Goal: Task Accomplishment & Management: Complete application form

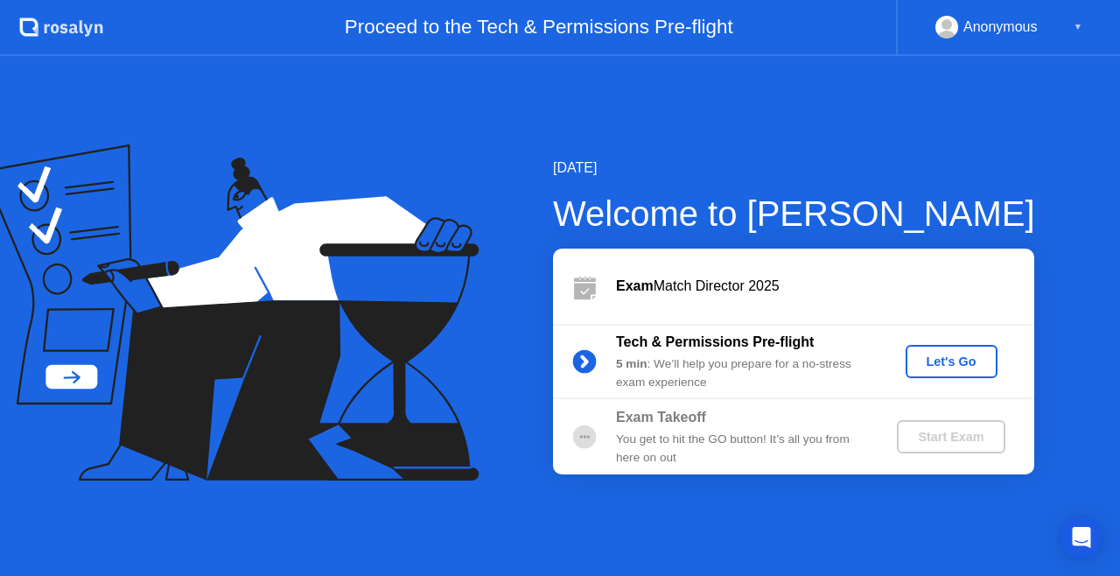
click at [1017, 138] on div "[DATE] Welcome to [PERSON_NAME] Exam Match Director 2025 Tech & Permissions Pre…" at bounding box center [560, 316] width 1120 height 520
click at [943, 368] on div "Let's Go" at bounding box center [952, 361] width 78 height 14
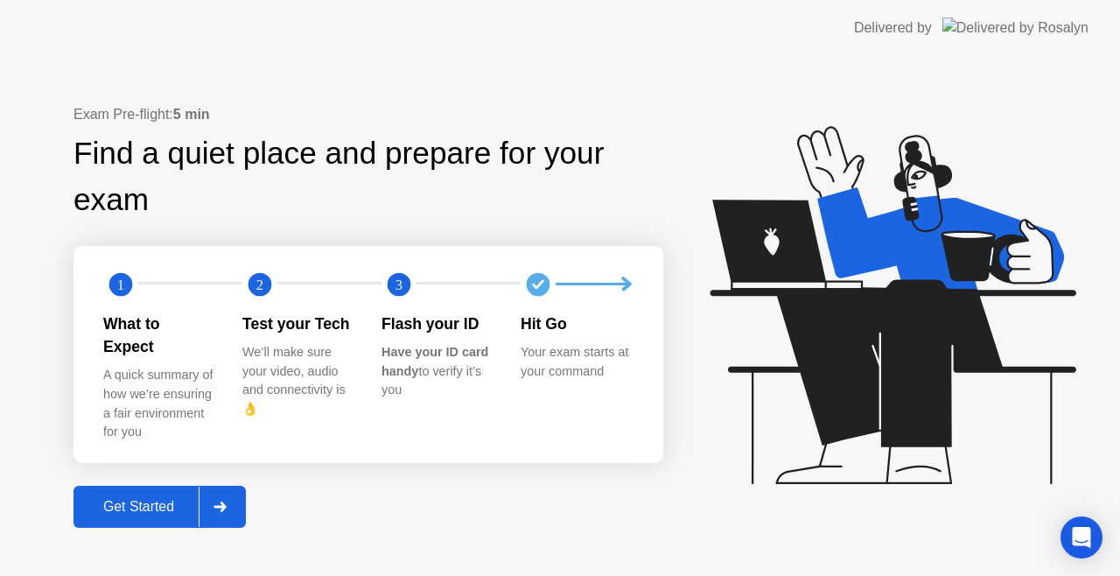
click at [158, 499] on div "Get Started" at bounding box center [139, 507] width 120 height 16
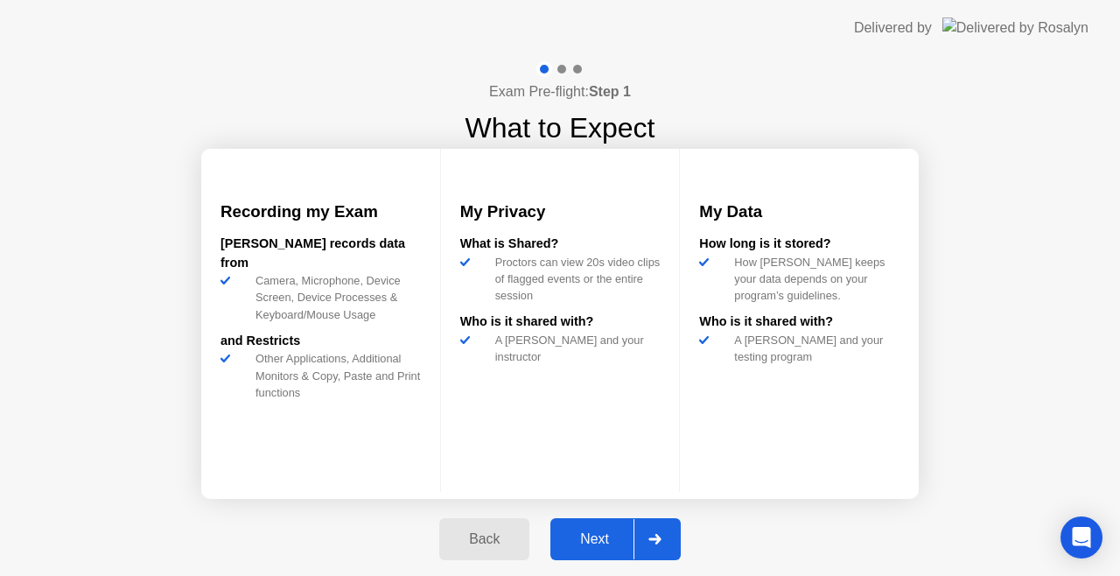
click at [587, 550] on button "Next" at bounding box center [615, 539] width 130 height 42
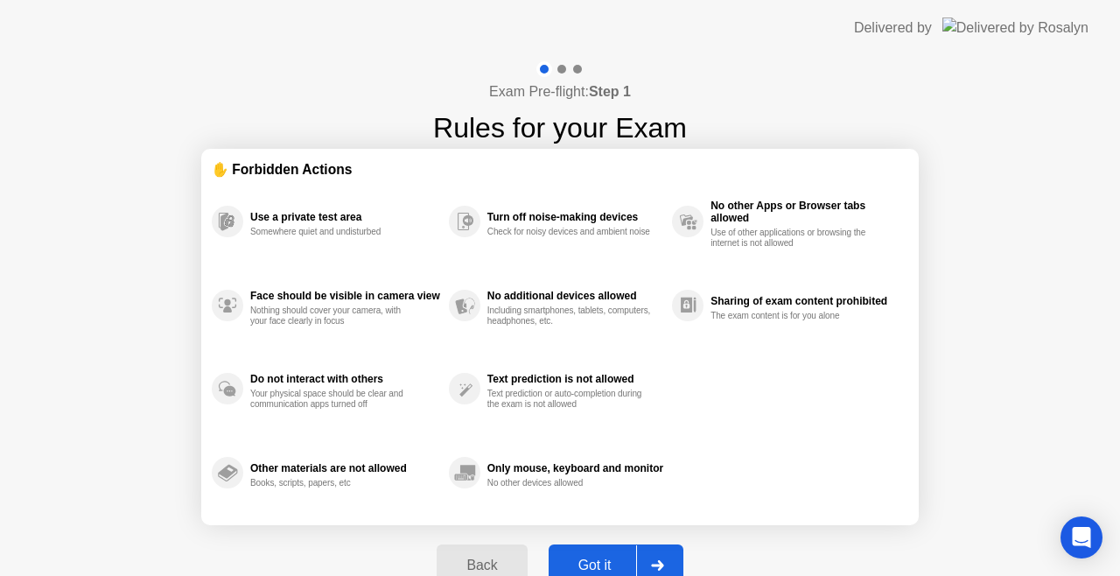
click at [591, 557] on div "Got it" at bounding box center [595, 565] width 82 height 16
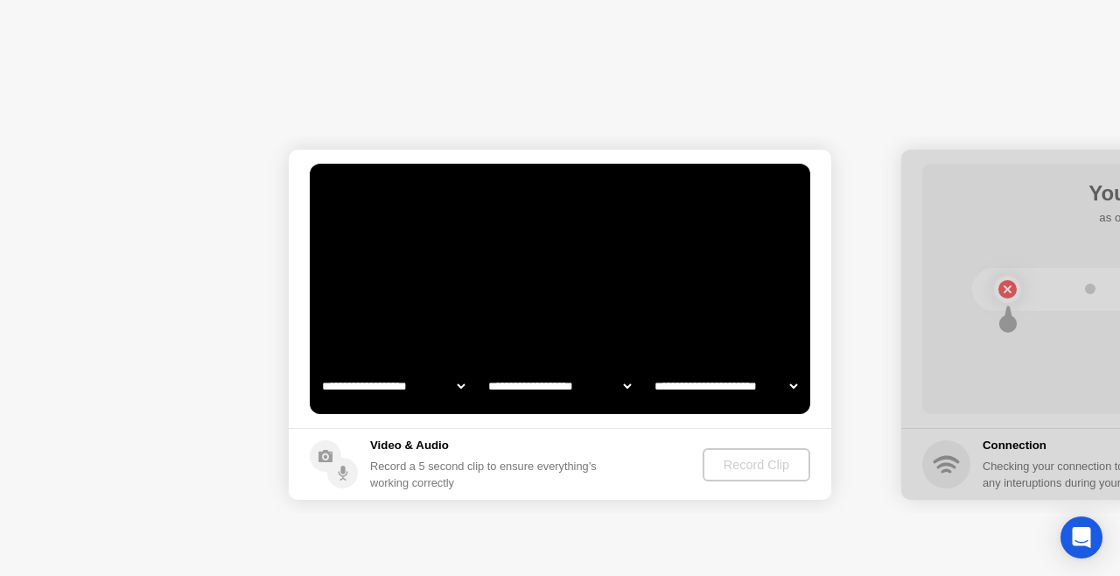
select select "**********"
select select "*******"
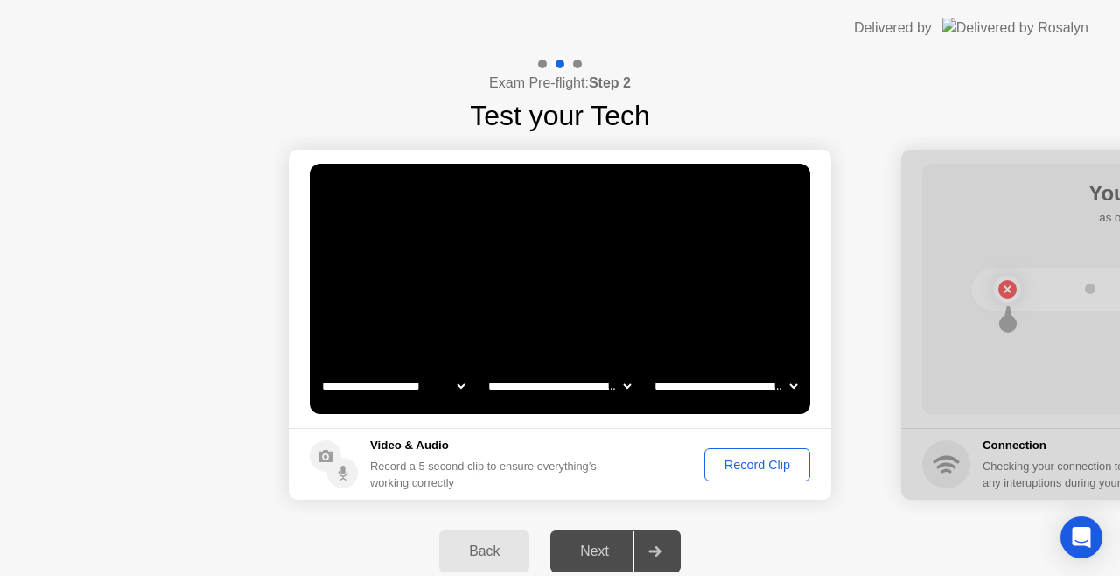
click at [774, 462] on div "Record Clip" at bounding box center [758, 465] width 94 height 14
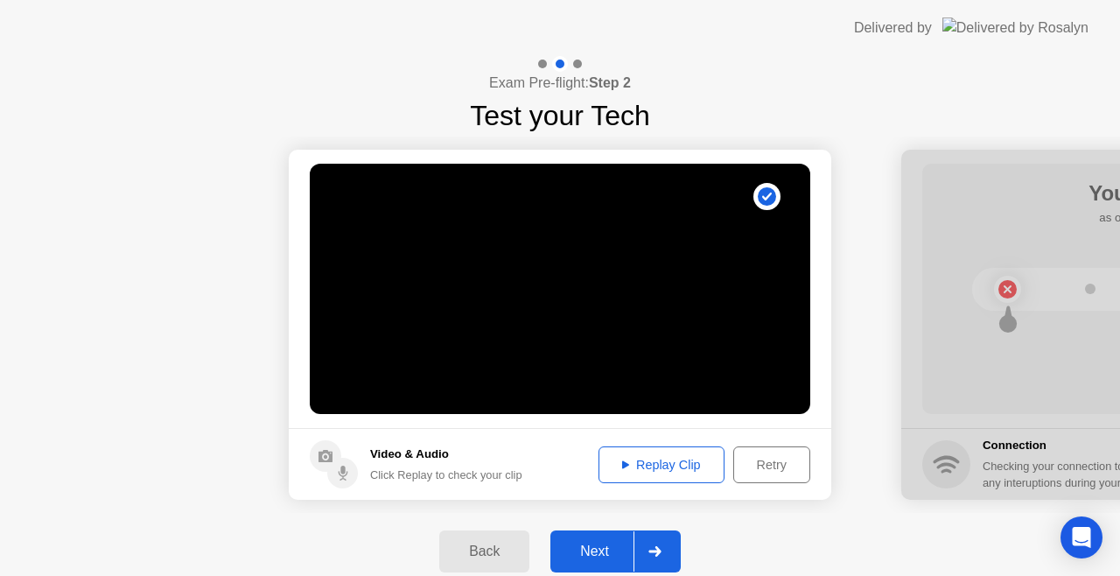
click at [592, 556] on div "Next" at bounding box center [595, 551] width 78 height 16
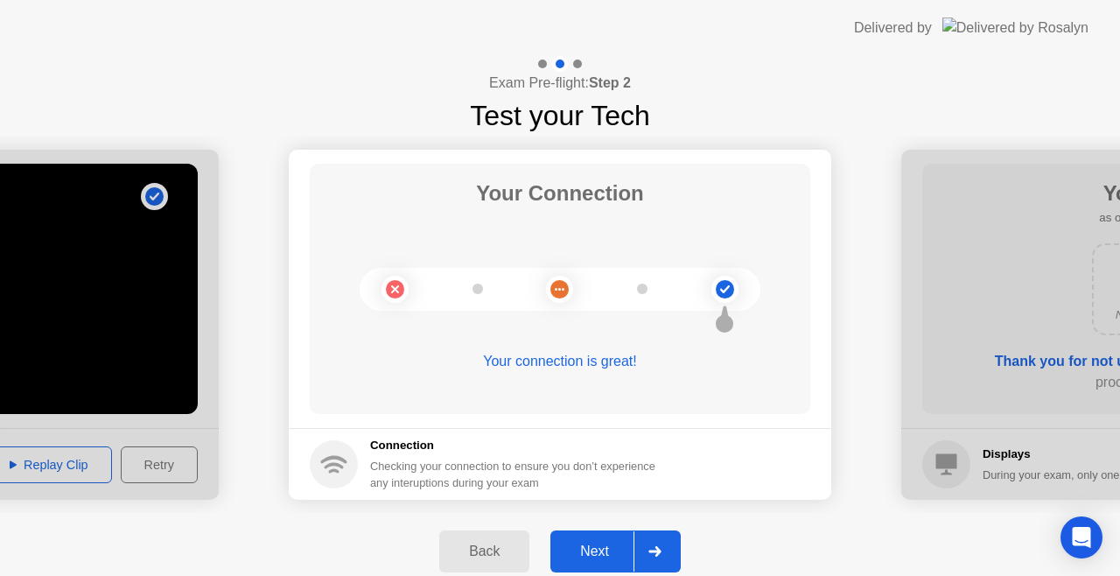
click at [592, 556] on div "Next" at bounding box center [595, 551] width 78 height 16
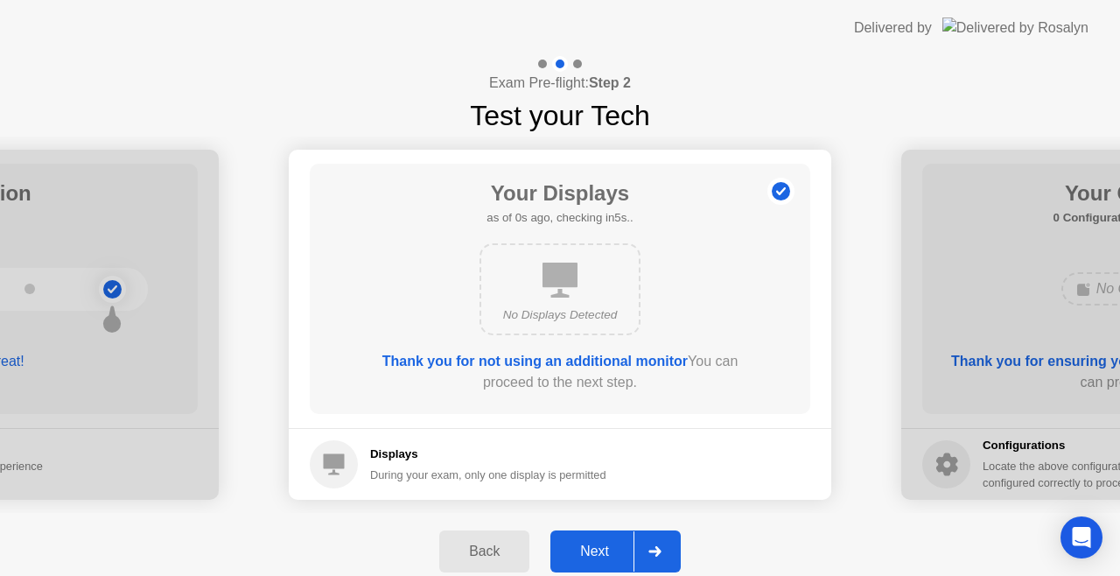
click at [593, 543] on div "Next" at bounding box center [595, 551] width 78 height 16
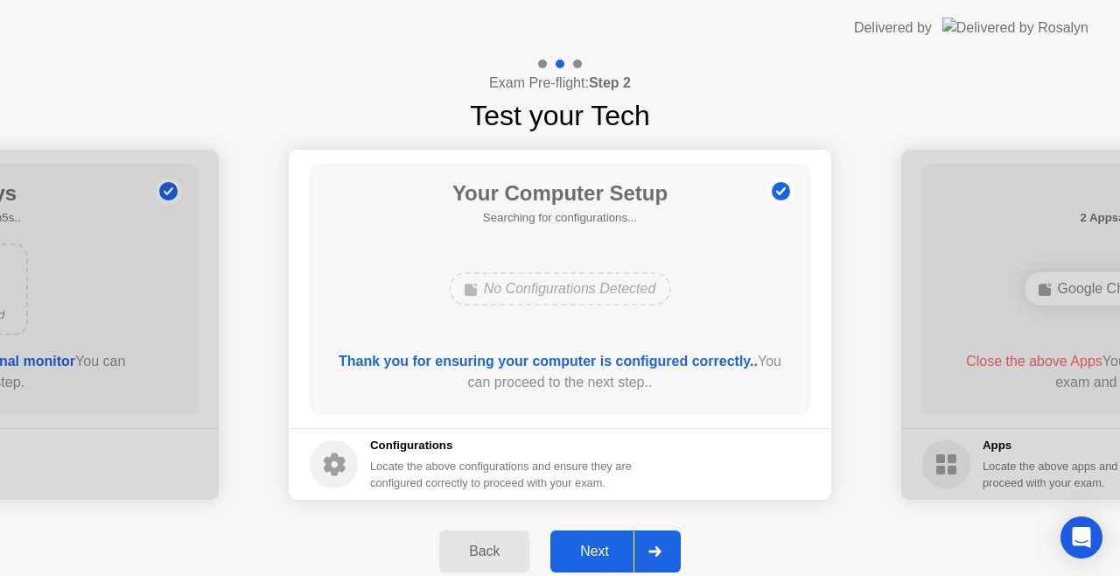
click at [599, 551] on div "Next" at bounding box center [595, 551] width 78 height 16
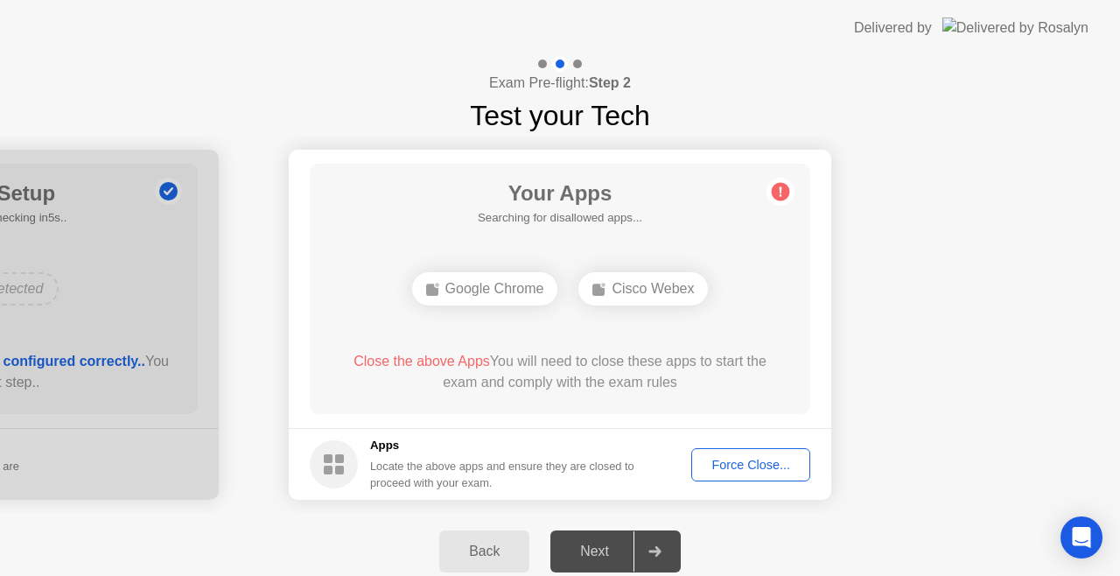
click at [738, 458] on div "Force Close..." at bounding box center [750, 465] width 107 height 14
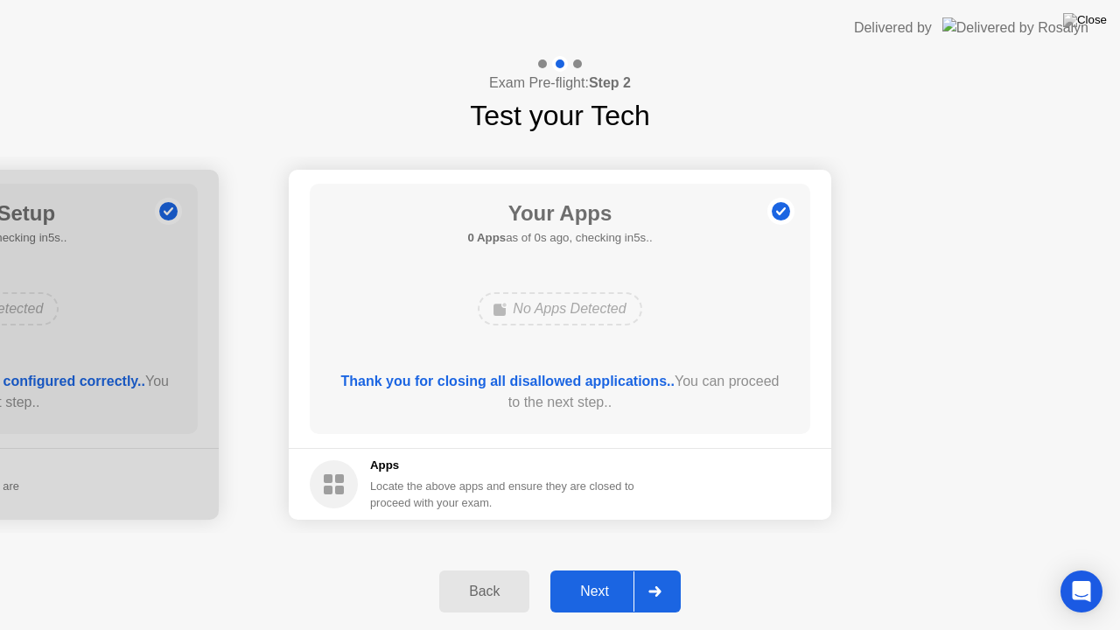
click at [616, 575] on div "Next" at bounding box center [595, 592] width 78 height 16
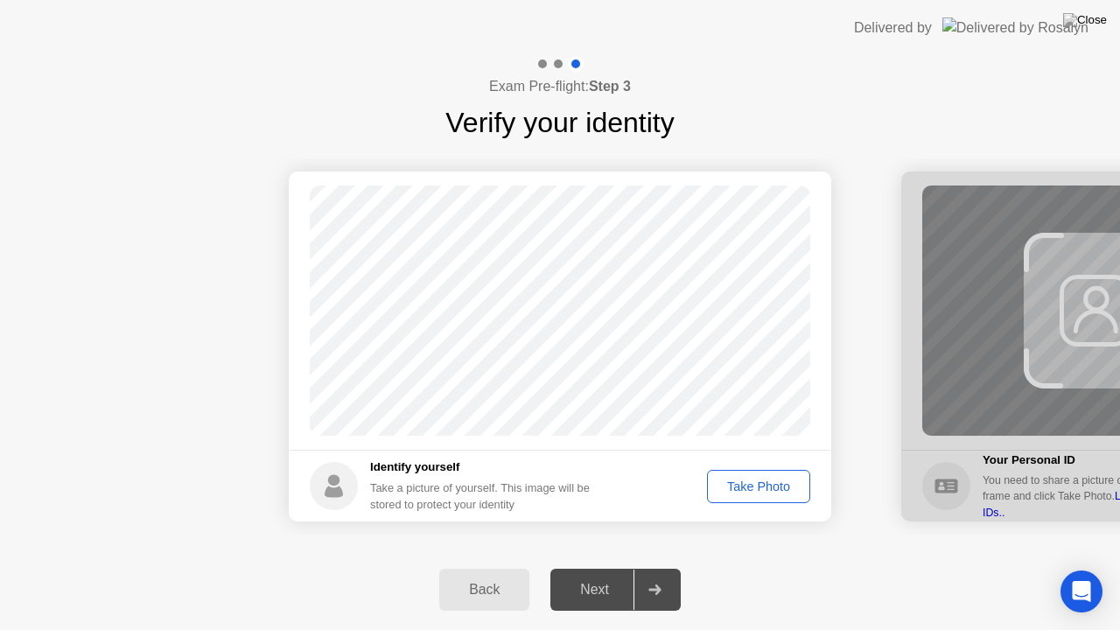
click at [746, 480] on div "Take Photo" at bounding box center [758, 487] width 91 height 14
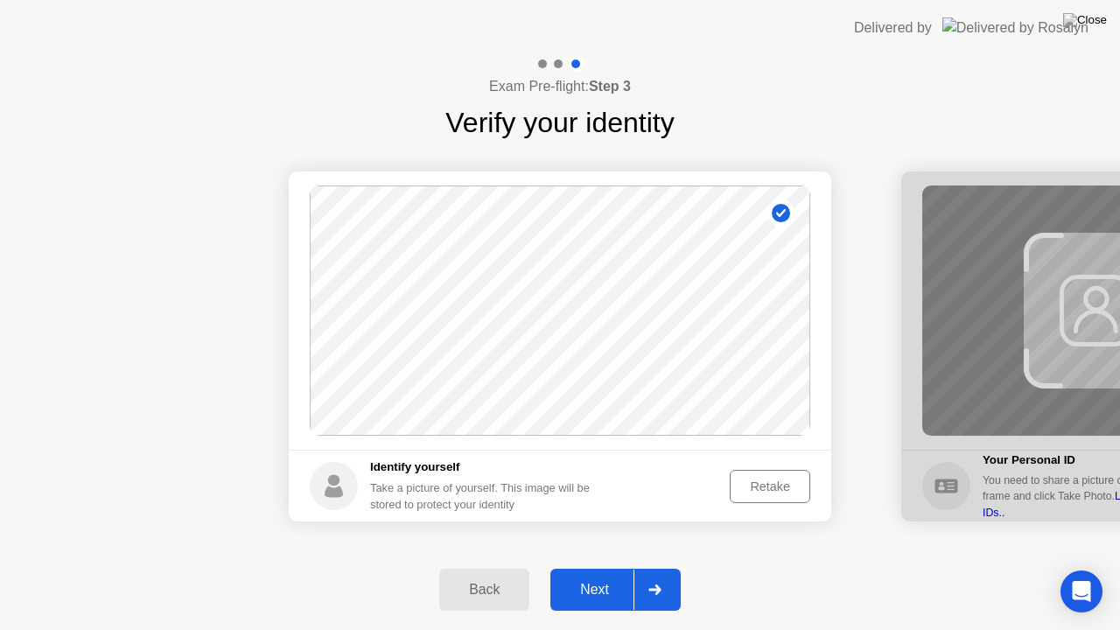
click at [765, 487] on div "Retake" at bounding box center [770, 487] width 68 height 14
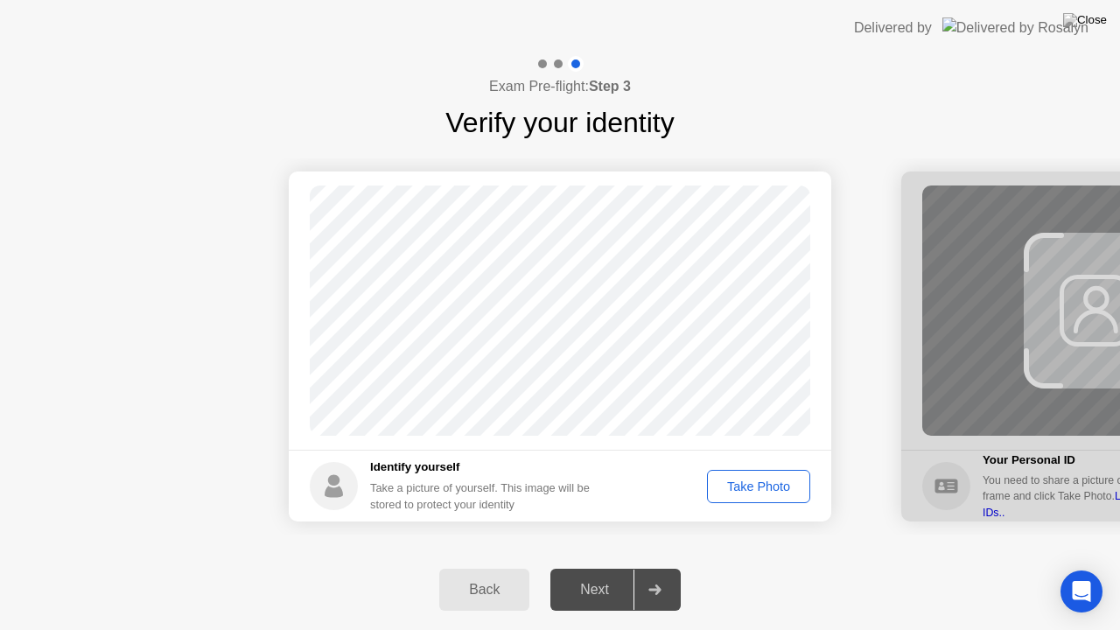
click at [745, 484] on div "Take Photo" at bounding box center [758, 487] width 91 height 14
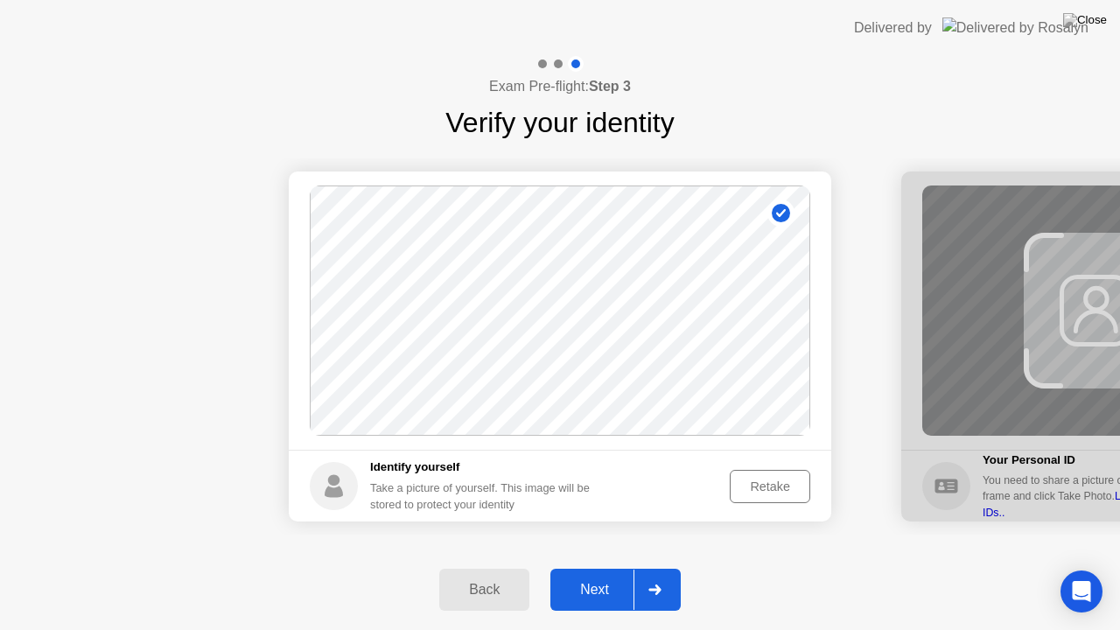
click at [596, 575] on div "Next" at bounding box center [595, 590] width 78 height 16
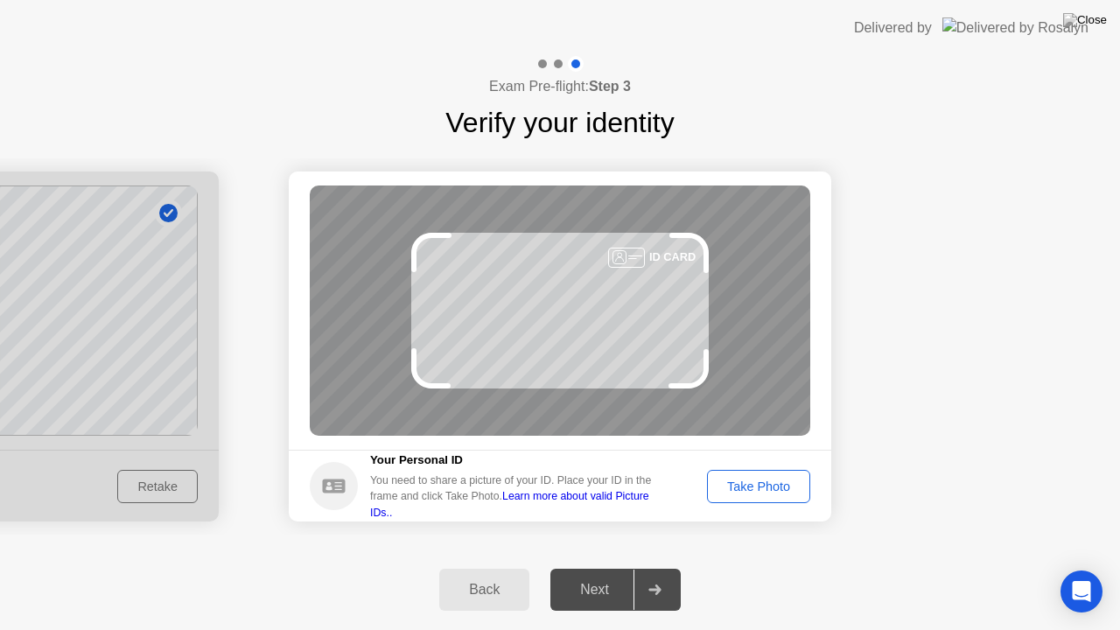
click at [763, 487] on div "Take Photo" at bounding box center [758, 487] width 91 height 14
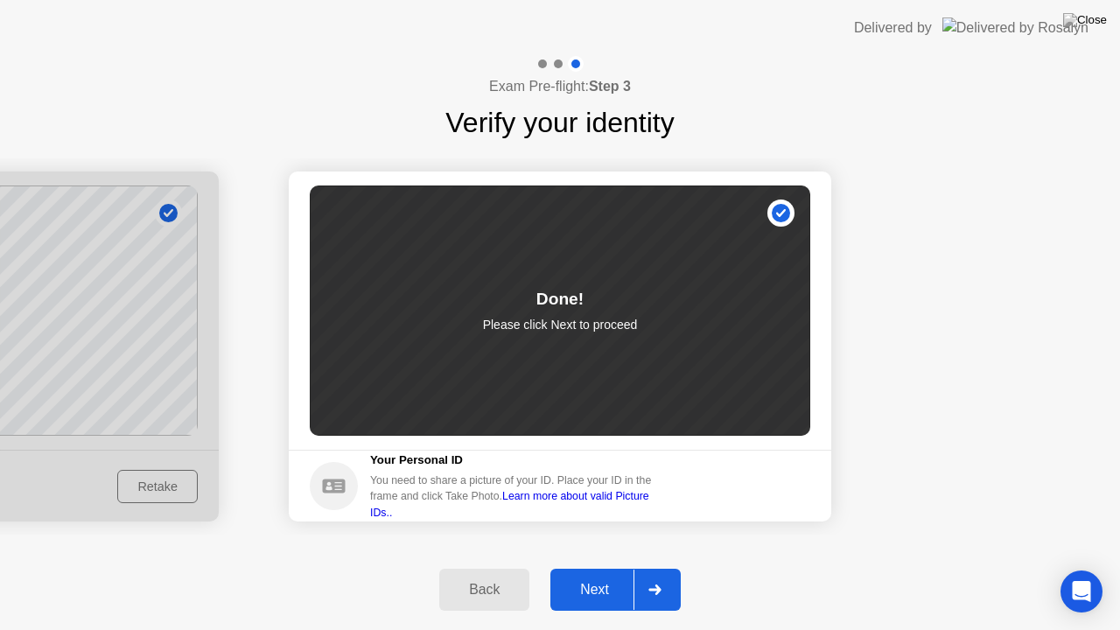
click at [593, 575] on div "Next" at bounding box center [595, 590] width 78 height 16
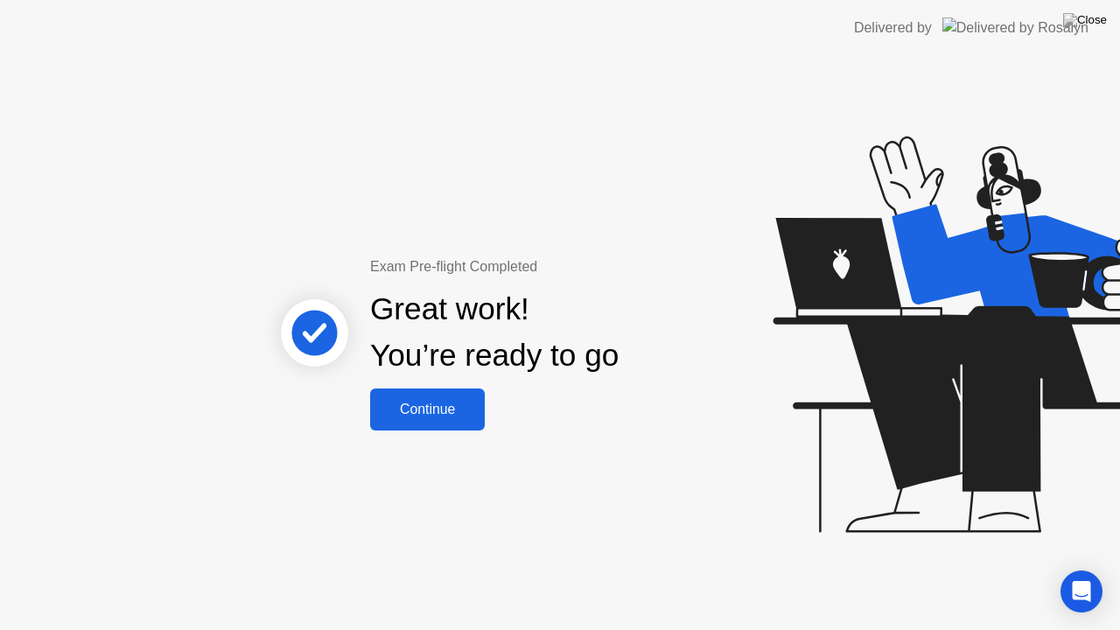
click at [426, 411] on div "Continue" at bounding box center [427, 410] width 104 height 16
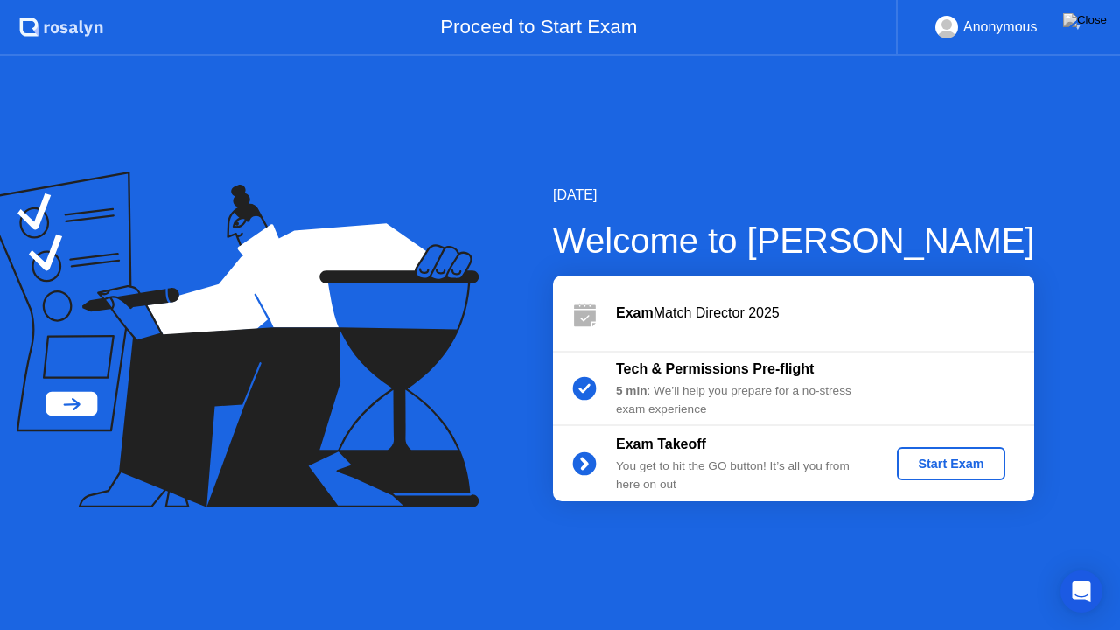
click at [956, 461] on div "Start Exam" at bounding box center [951, 464] width 94 height 14
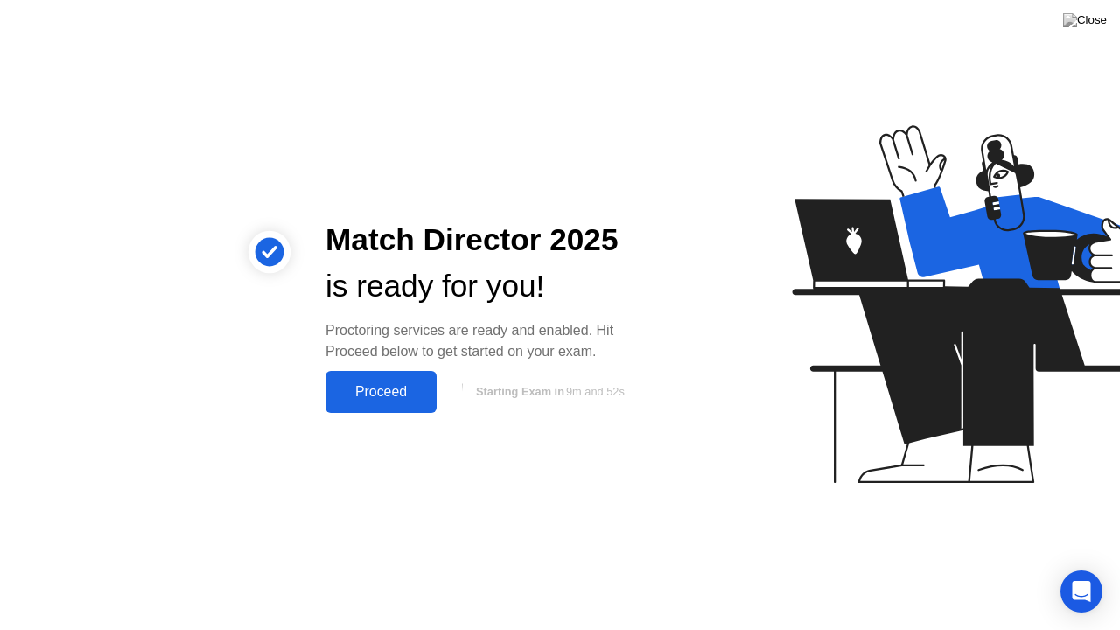
click at [403, 397] on div "Proceed" at bounding box center [381, 392] width 101 height 16
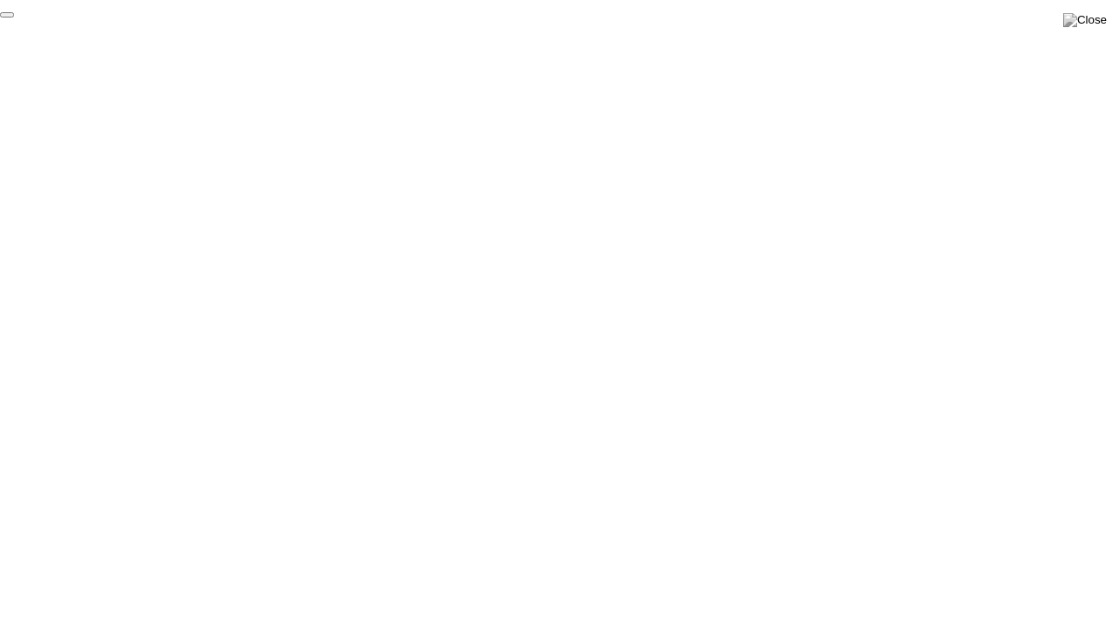
click div "End Proctoring Session"
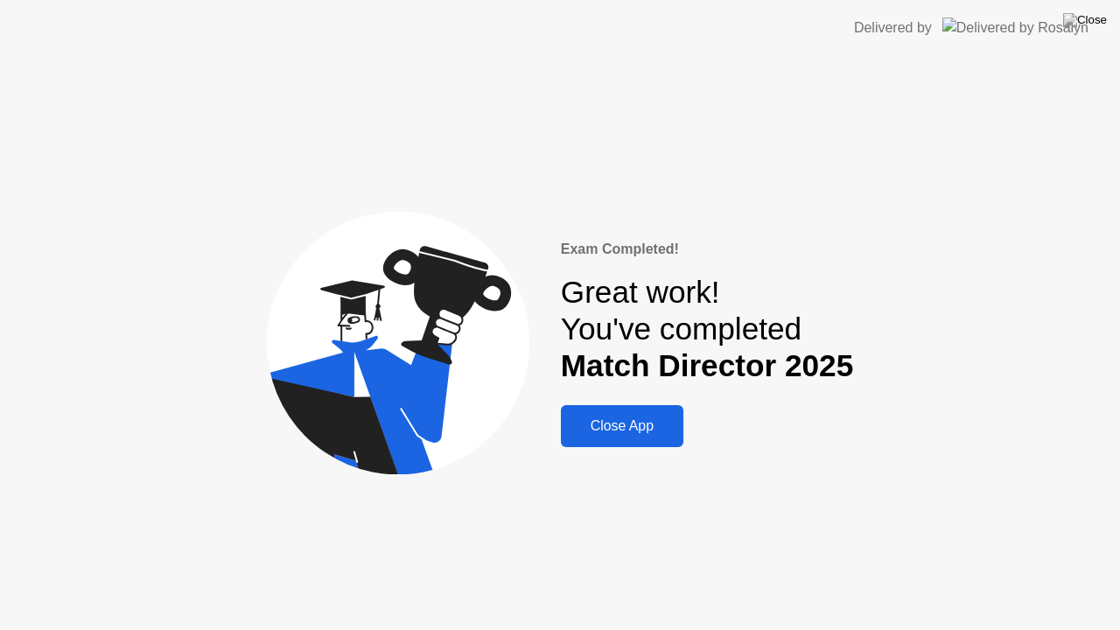
click at [616, 418] on div "Close App" at bounding box center [622, 426] width 112 height 16
